Goal: Task Accomplishment & Management: Manage account settings

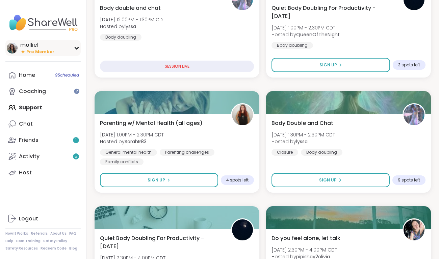
click at [15, 49] on img at bounding box center [12, 48] width 11 height 11
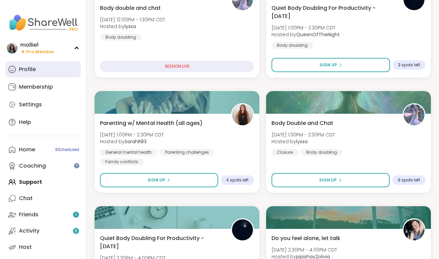
click at [27, 70] on div "Profile" at bounding box center [27, 69] width 17 height 7
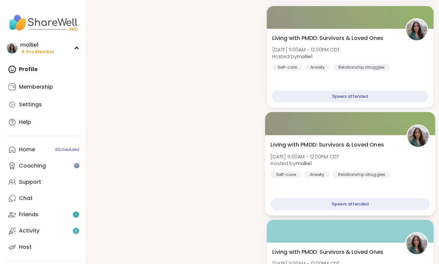
scroll to position [1451, 0]
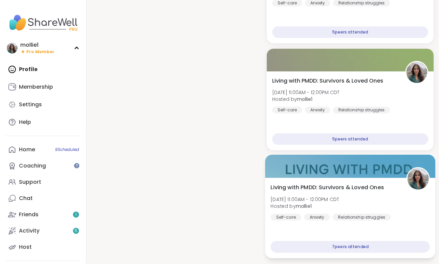
click at [327, 156] on div at bounding box center [350, 165] width 170 height 23
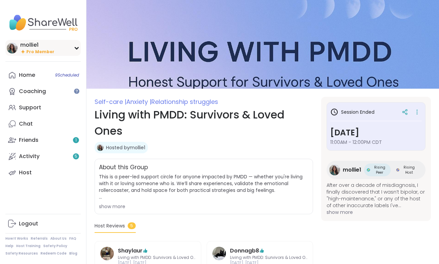
click at [14, 44] on img at bounding box center [12, 48] width 11 height 11
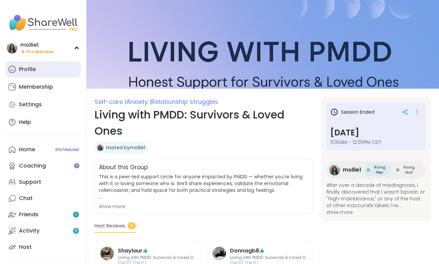
click at [38, 73] on link "Profile" at bounding box center [42, 69] width 75 height 16
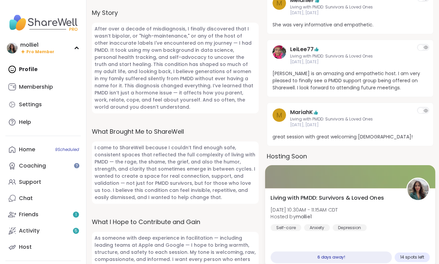
scroll to position [251, 0]
click at [347, 182] on div at bounding box center [350, 176] width 170 height 23
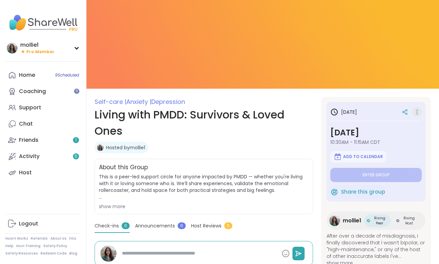
click at [417, 112] on icon at bounding box center [417, 112] width 1 height 1
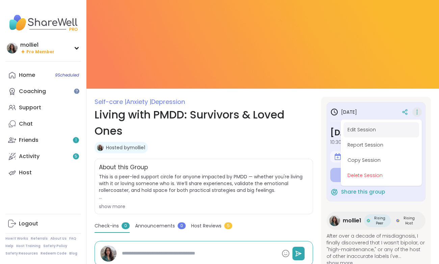
click at [390, 128] on button "Edit Session" at bounding box center [382, 129] width 76 height 15
type textarea "*"
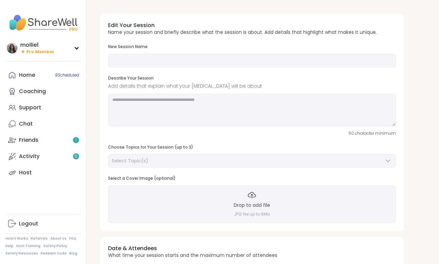
type input "**********"
type textarea "**********"
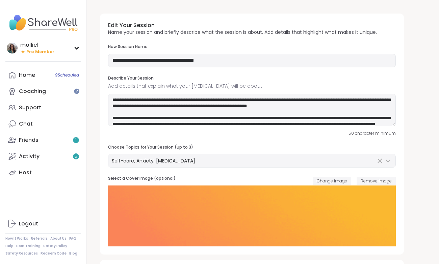
click at [350, 207] on img at bounding box center [252, 215] width 288 height 61
click at [337, 178] on button "Change image" at bounding box center [332, 180] width 39 height 8
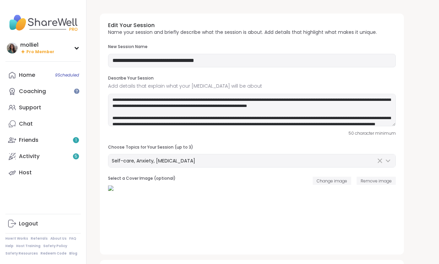
scroll to position [333, 0]
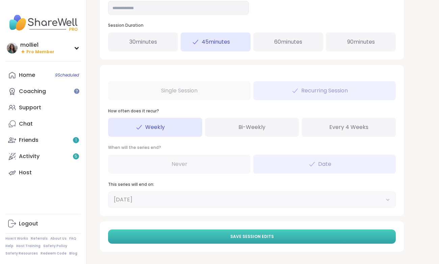
click at [295, 239] on button "Save Session Edits" at bounding box center [252, 236] width 288 height 14
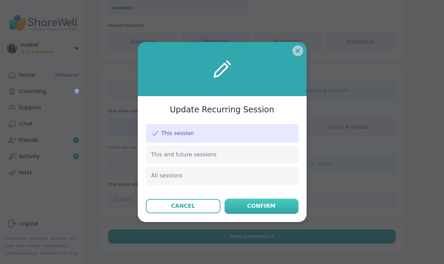
click at [255, 208] on div "Confirm" at bounding box center [261, 206] width 28 height 8
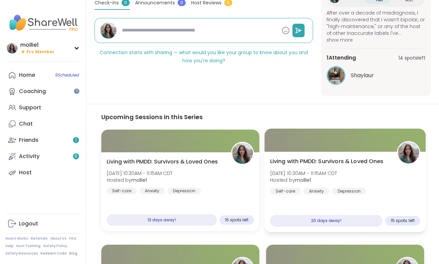
scroll to position [210, 0]
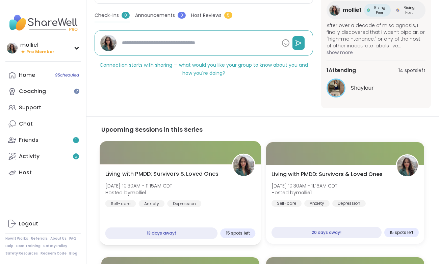
click at [148, 158] on div at bounding box center [180, 152] width 161 height 23
type textarea "*"
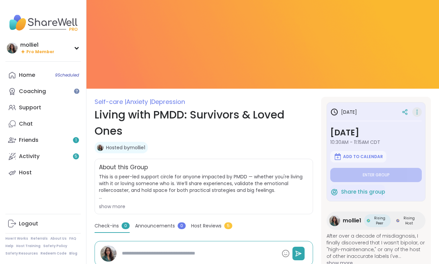
click at [413, 112] on div at bounding box center [417, 111] width 9 height 9
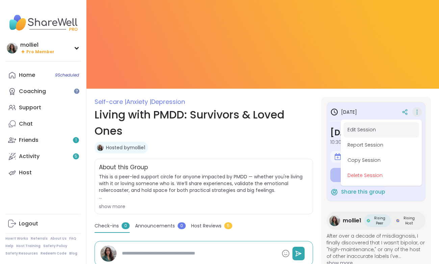
click at [366, 126] on button "Edit Session" at bounding box center [382, 129] width 76 height 15
type textarea "*"
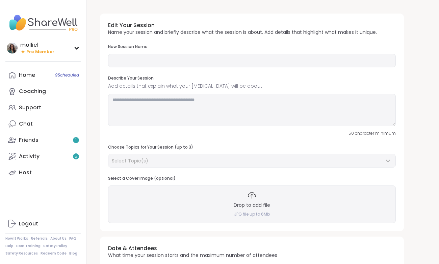
type input "**********"
type textarea "**********"
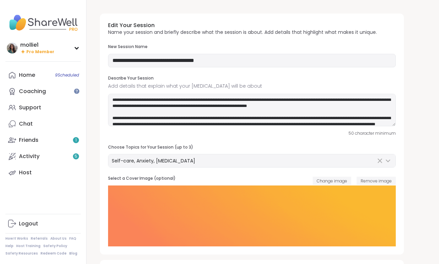
click at [369, 206] on img at bounding box center [252, 215] width 288 height 61
click at [333, 181] on span "Change image" at bounding box center [332, 181] width 30 height 6
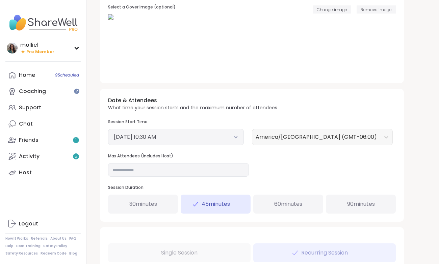
scroll to position [333, 0]
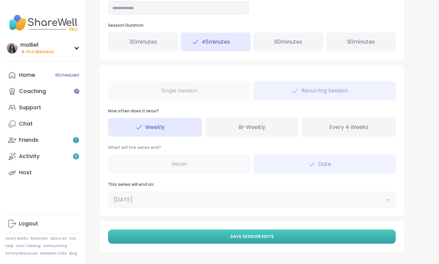
click at [332, 236] on button "Save Session Edits" at bounding box center [252, 236] width 288 height 14
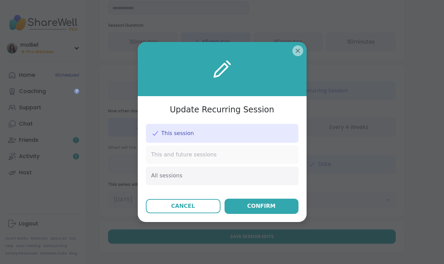
click at [226, 153] on div "This and future sessions" at bounding box center [222, 154] width 153 height 18
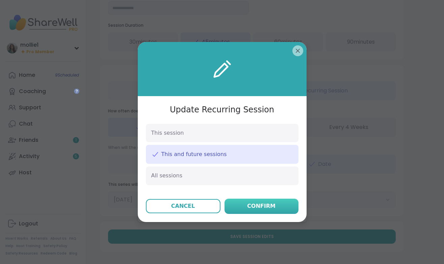
click at [260, 204] on div "Confirm" at bounding box center [261, 206] width 28 height 8
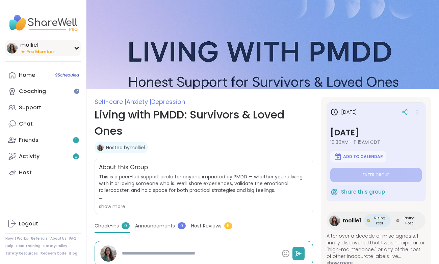
click at [10, 48] on img at bounding box center [12, 48] width 11 height 11
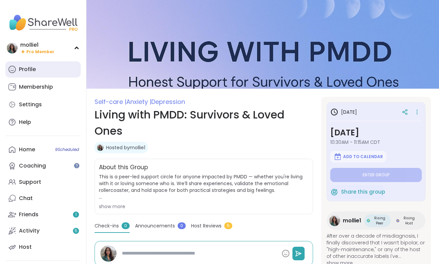
click at [32, 67] on div "Profile" at bounding box center [27, 69] width 17 height 7
type textarea "*"
